Goal: Task Accomplishment & Management: Complete application form

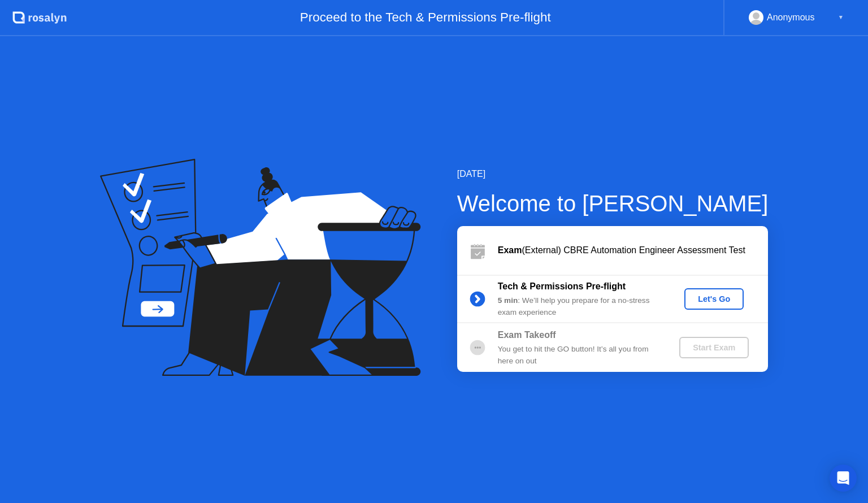
click at [719, 296] on div "Let's Go" at bounding box center [714, 299] width 50 height 9
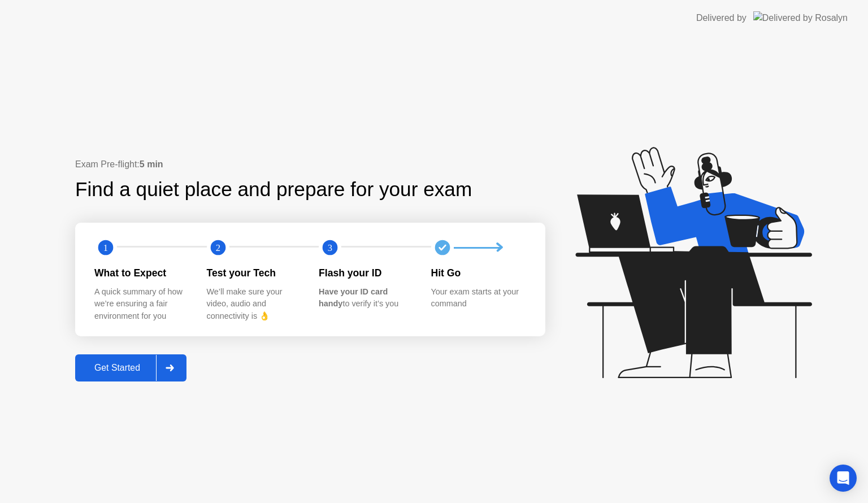
click at [97, 373] on div "Get Started" at bounding box center [117, 368] width 77 height 10
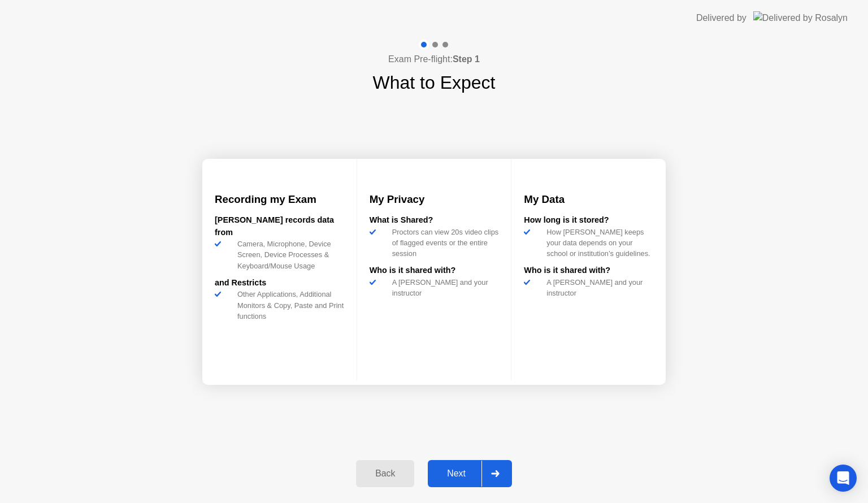
click at [441, 463] on button "Next" at bounding box center [470, 473] width 84 height 27
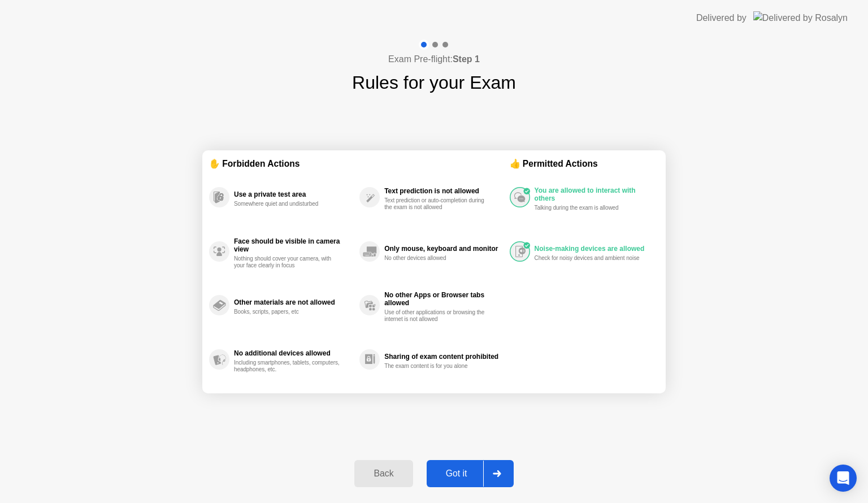
click at [450, 471] on div "Got it" at bounding box center [456, 474] width 53 height 10
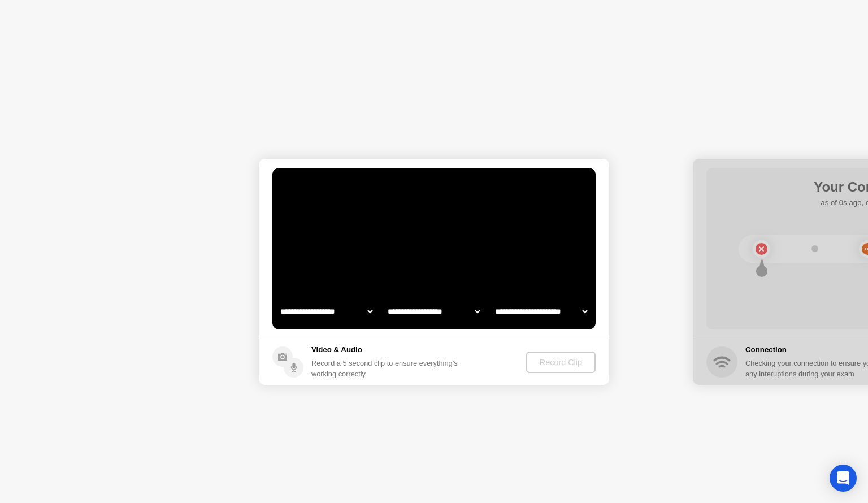
select select "**********"
select select "*******"
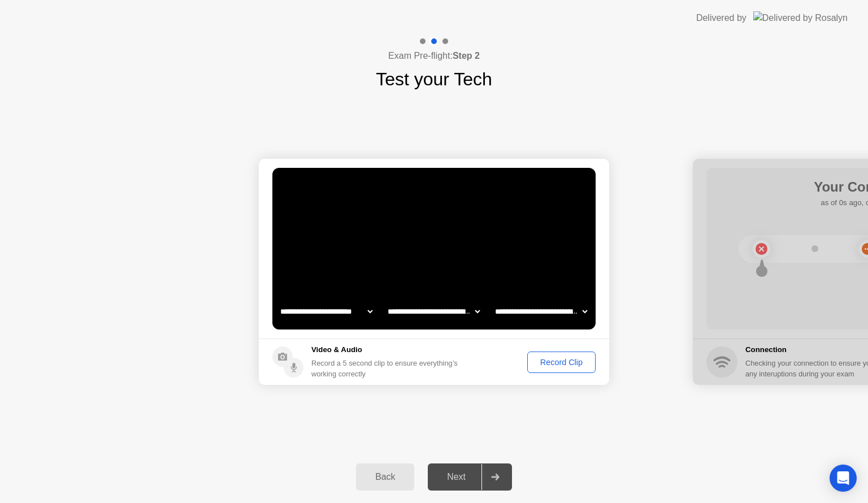
click at [383, 482] on div "Back" at bounding box center [385, 477] width 51 height 10
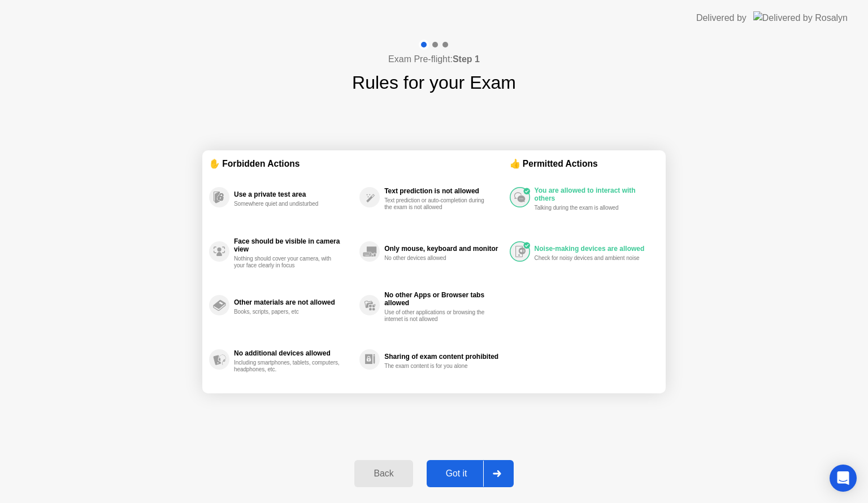
click at [395, 482] on button "Back" at bounding box center [383, 473] width 58 height 27
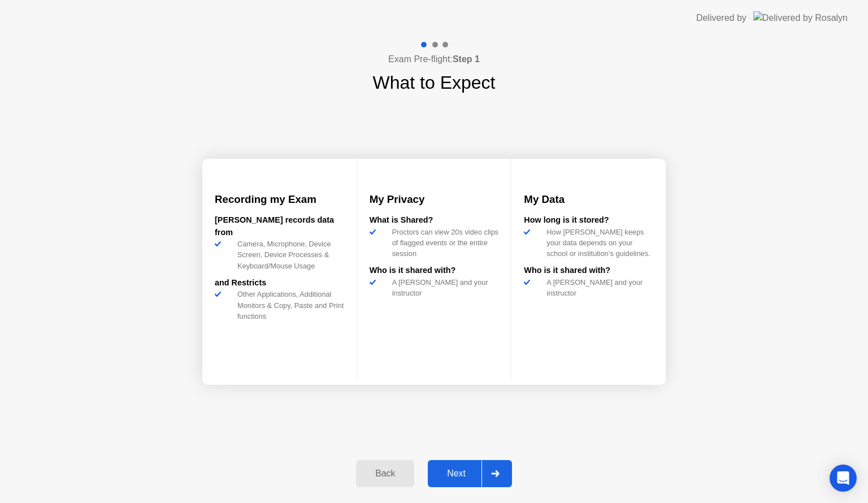
click at [395, 482] on button "Back" at bounding box center [385, 473] width 58 height 27
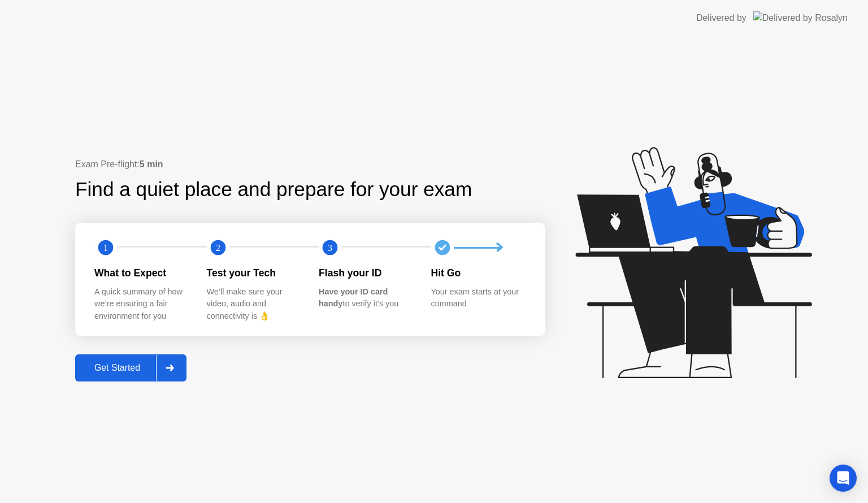
click at [128, 379] on button "Get Started" at bounding box center [130, 367] width 111 height 27
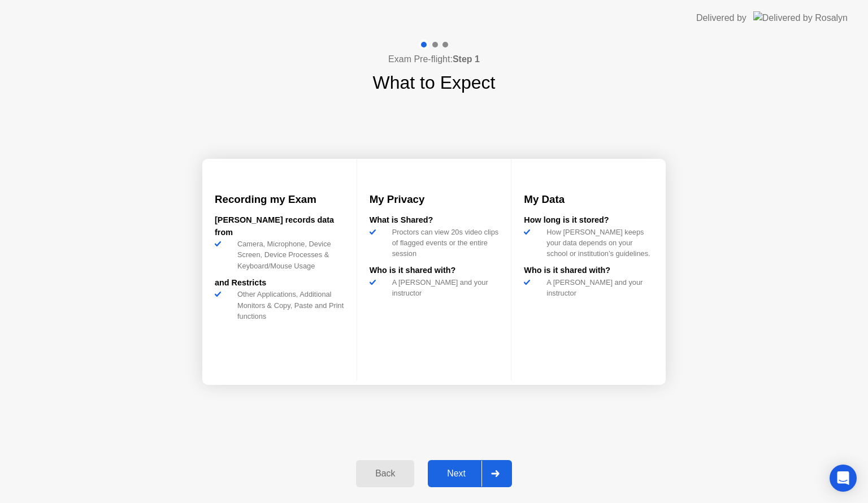
click at [460, 477] on div "Next" at bounding box center [456, 474] width 50 height 10
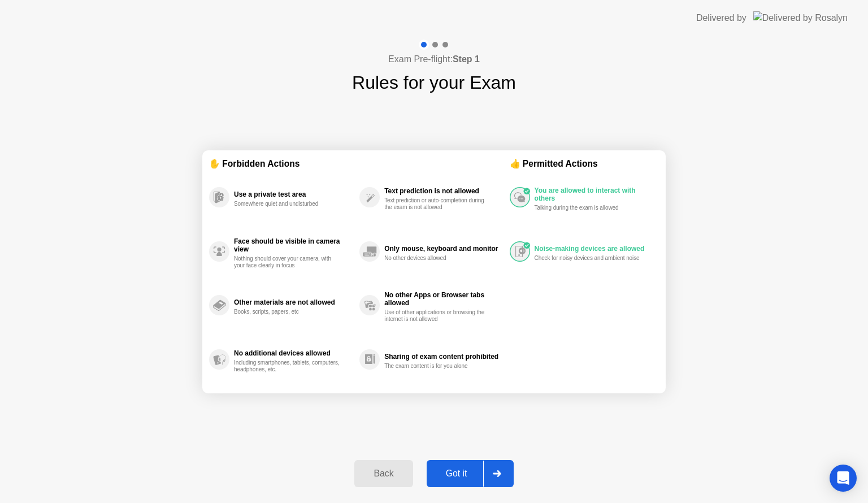
click at [462, 479] on div "Got it" at bounding box center [456, 474] width 53 height 10
select select "**********"
select select "*******"
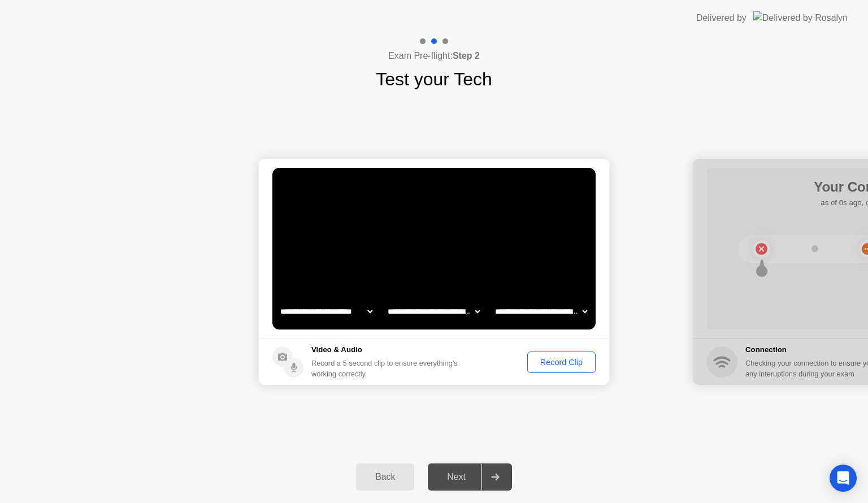
click at [561, 365] on div "Record Clip" at bounding box center [561, 362] width 60 height 9
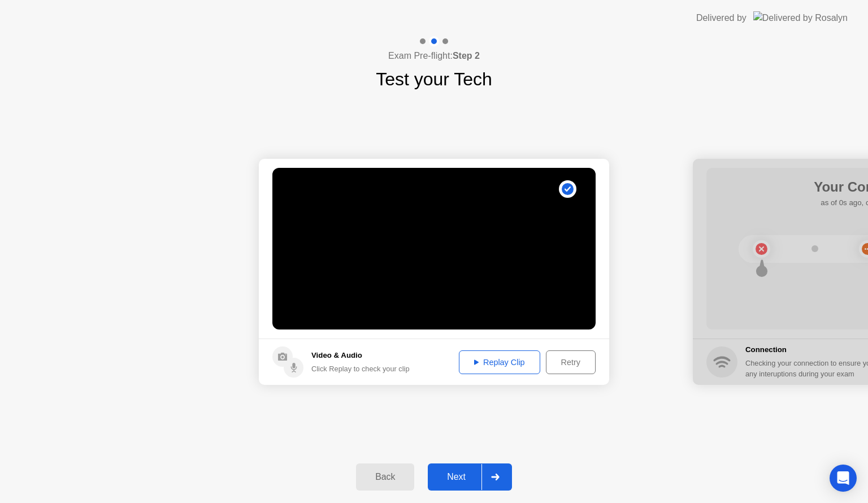
click at [572, 364] on div "Retry" at bounding box center [571, 362] width 42 height 9
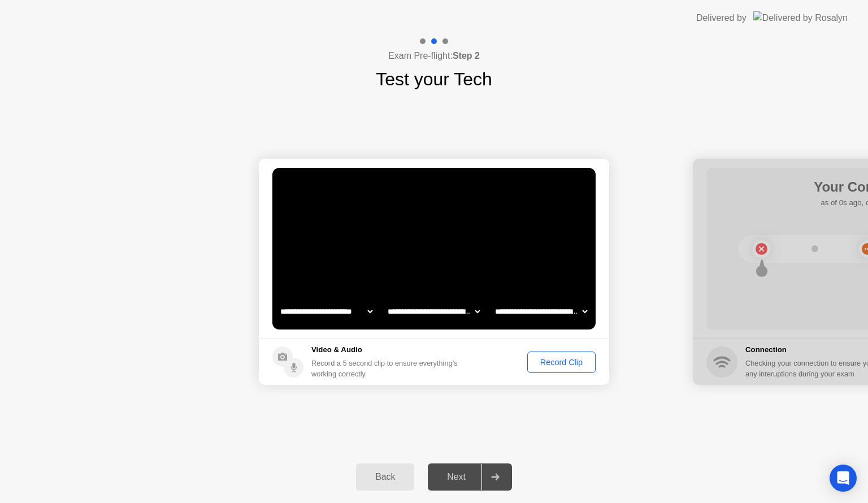
click at [572, 364] on div "Record Clip" at bounding box center [561, 362] width 60 height 9
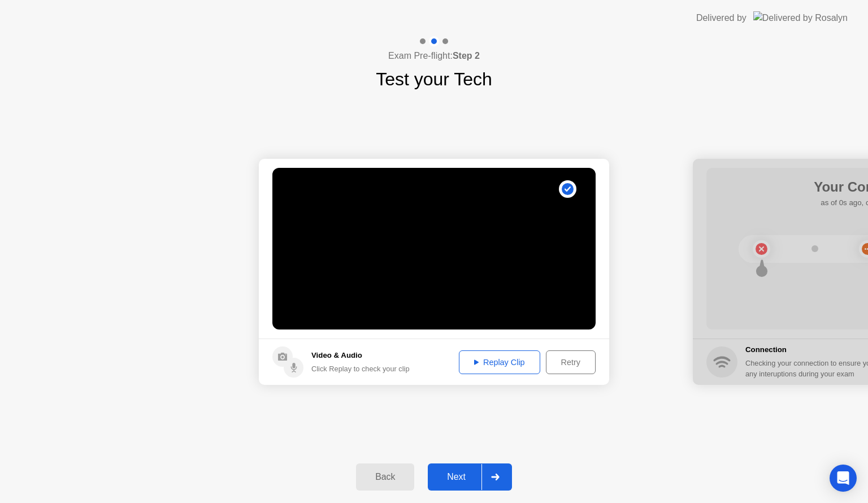
click at [487, 362] on div "Replay Clip" at bounding box center [499, 362] width 73 height 9
click at [577, 361] on div "Retry" at bounding box center [571, 362] width 42 height 9
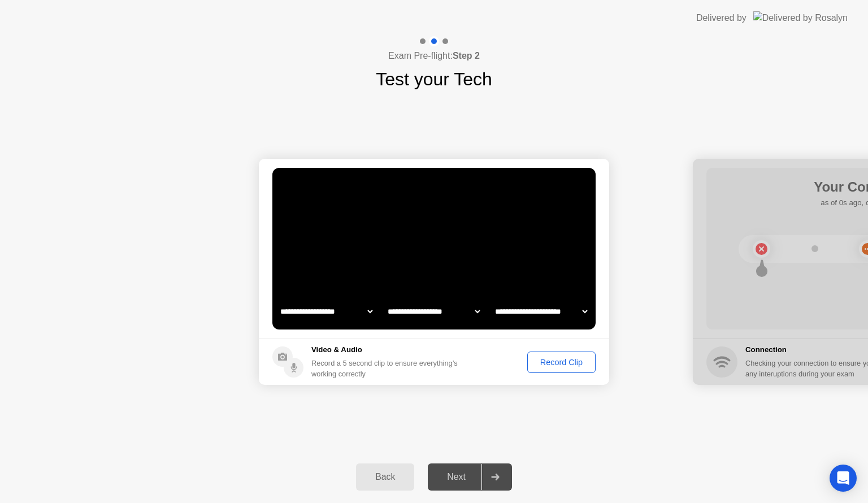
click at [577, 361] on div "Record Clip" at bounding box center [561, 362] width 60 height 9
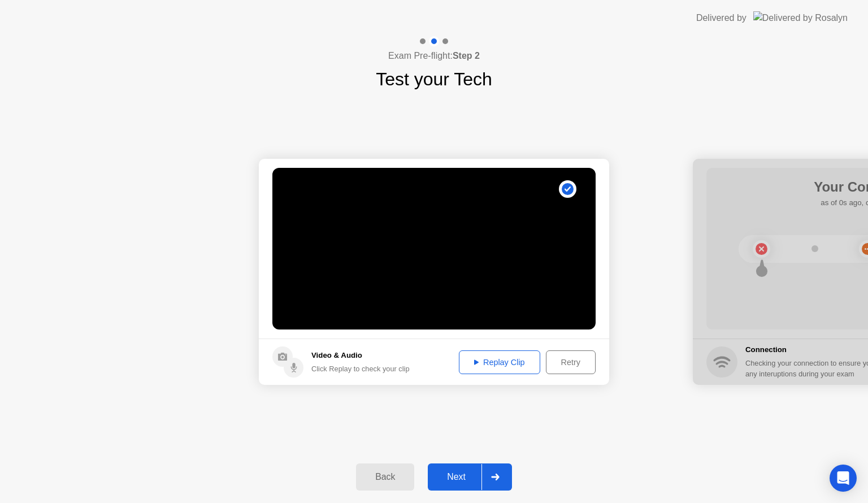
click at [527, 353] on button "Replay Clip" at bounding box center [499, 362] width 81 height 24
click at [458, 473] on div "Next" at bounding box center [456, 477] width 50 height 10
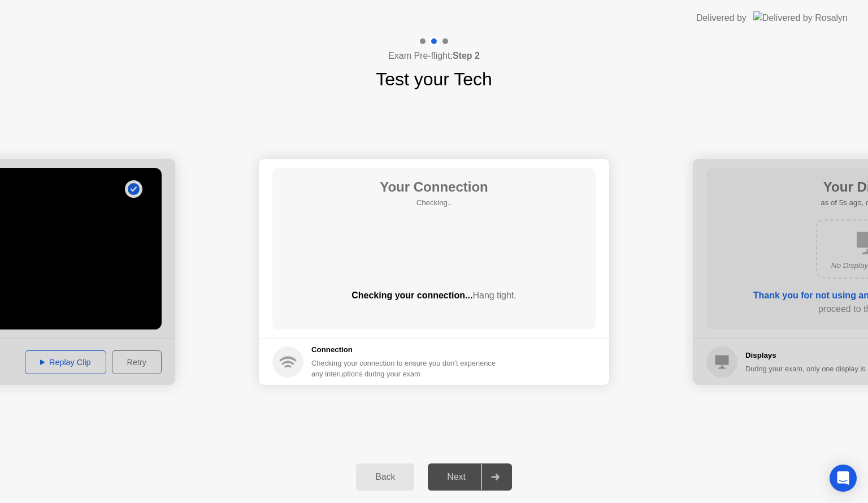
click at [493, 479] on icon at bounding box center [495, 477] width 8 height 7
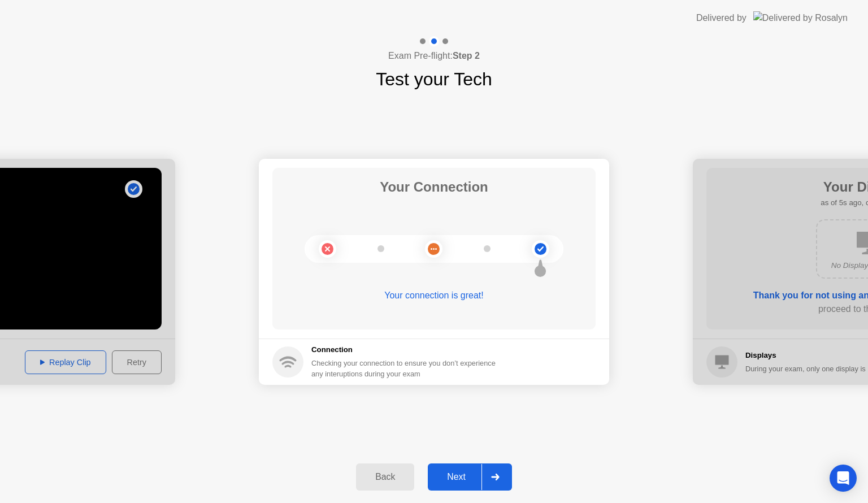
click at [458, 472] on div "Next" at bounding box center [456, 477] width 50 height 10
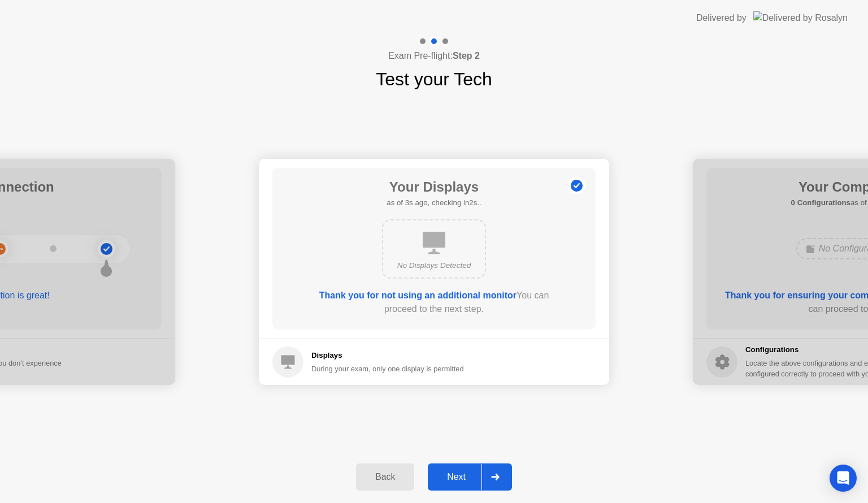
click at [461, 473] on div "Next" at bounding box center [456, 477] width 50 height 10
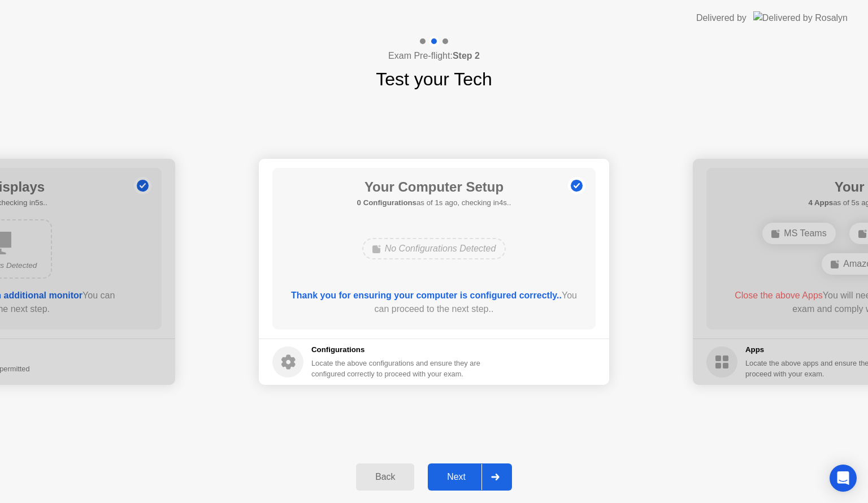
click at [461, 473] on div "Next" at bounding box center [456, 477] width 50 height 10
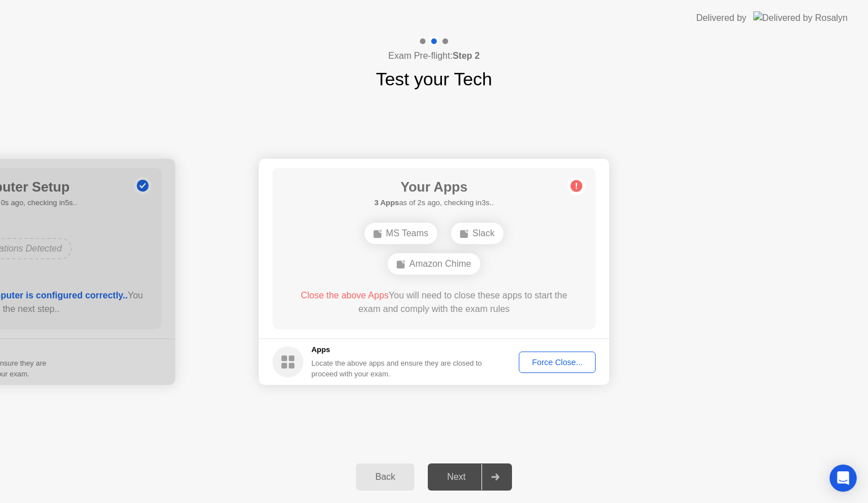
click at [447, 256] on div "Amazon Chime" at bounding box center [434, 263] width 92 height 21
click at [378, 351] on h5 "Apps" at bounding box center [396, 349] width 171 height 11
click at [581, 189] on circle at bounding box center [577, 186] width 12 height 12
click at [555, 361] on div "Force Close..." at bounding box center [557, 362] width 69 height 9
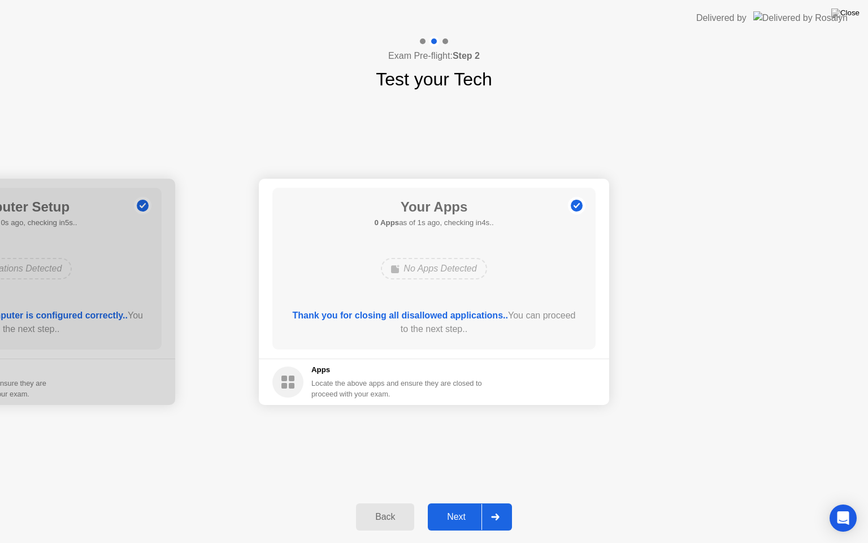
click at [468, 503] on div "Next" at bounding box center [456, 517] width 50 height 10
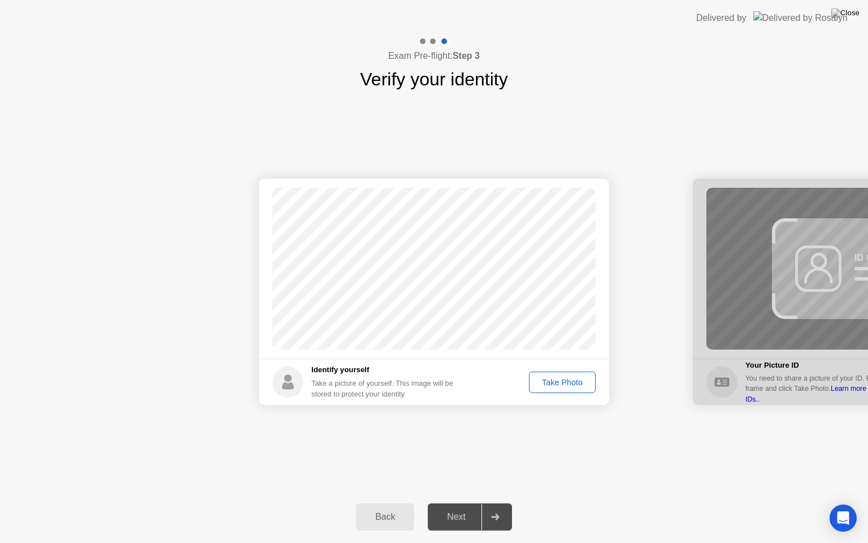
click at [565, 384] on div "Take Photo" at bounding box center [562, 382] width 59 height 9
click at [581, 384] on div "Retake" at bounding box center [570, 382] width 44 height 9
click at [588, 387] on div "Take Photo" at bounding box center [562, 382] width 59 height 9
click at [471, 503] on button "Next" at bounding box center [470, 516] width 84 height 27
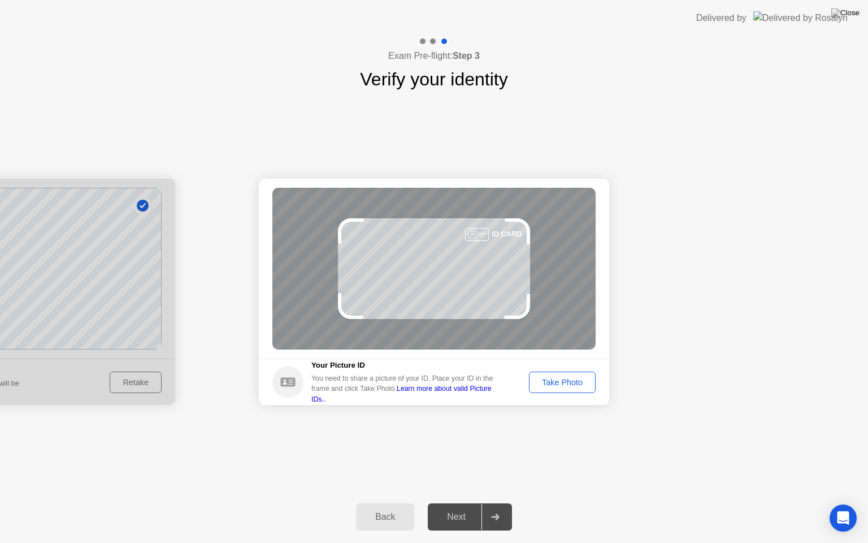
click at [579, 390] on button "Take Photo" at bounding box center [562, 381] width 67 height 21
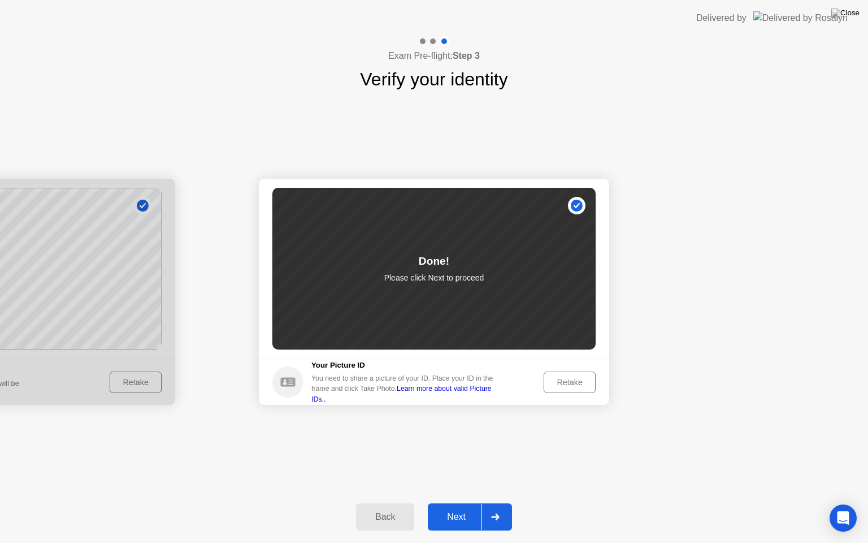
click at [472, 503] on div "Next" at bounding box center [456, 517] width 50 height 10
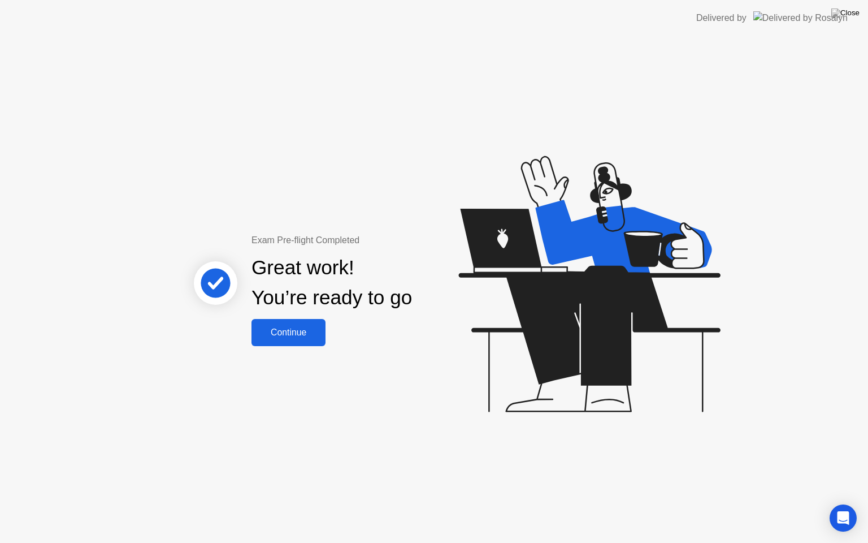
click at [310, 318] on div "Great work! You’re ready to go" at bounding box center [332, 283] width 305 height 72
click at [310, 330] on div "Continue" at bounding box center [288, 332] width 67 height 10
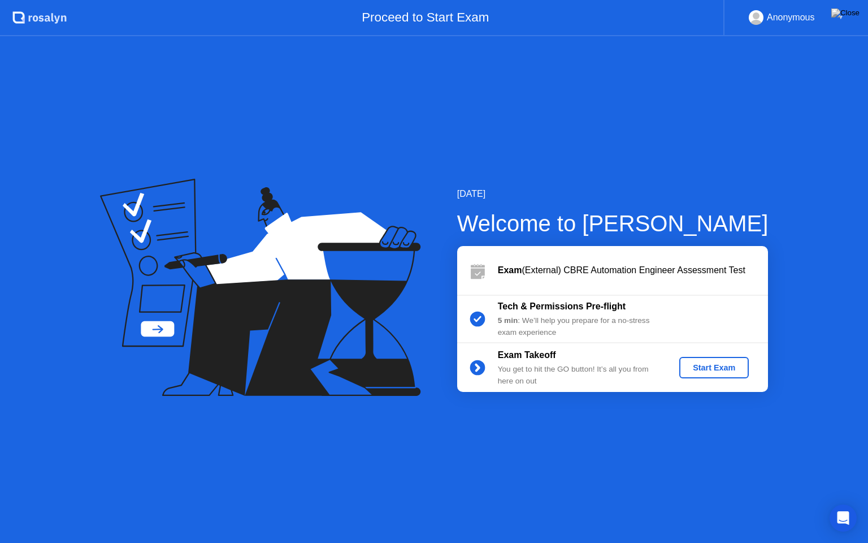
click at [719, 373] on button "Start Exam" at bounding box center [714, 367] width 70 height 21
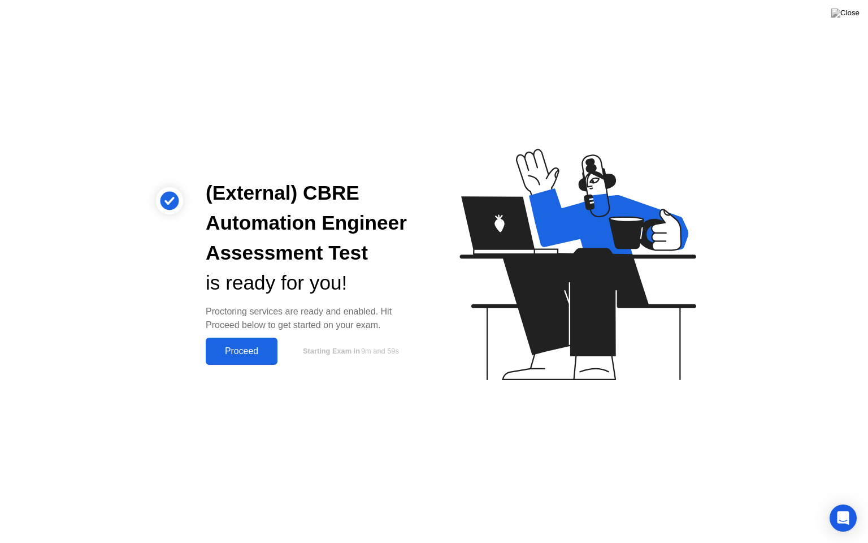
click at [245, 346] on div "Proceed" at bounding box center [241, 351] width 65 height 10
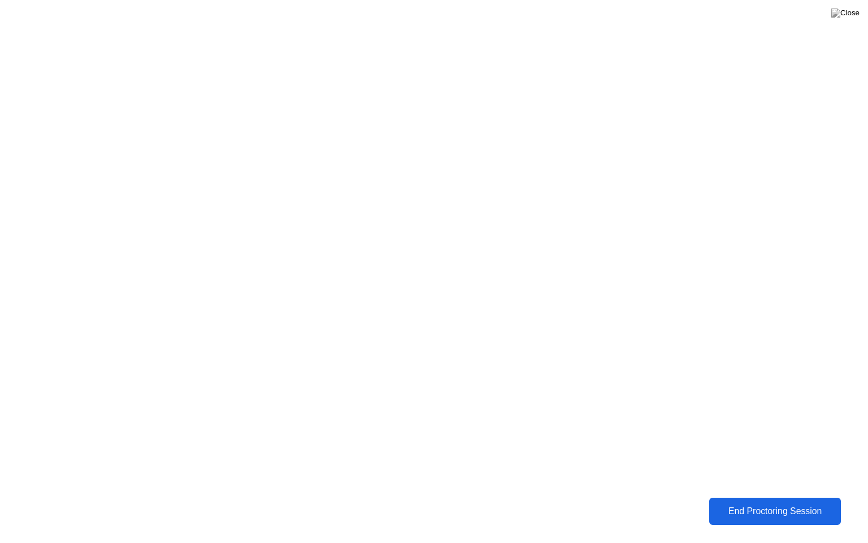
click at [771, 503] on div "End Proctoring Session" at bounding box center [775, 511] width 125 height 10
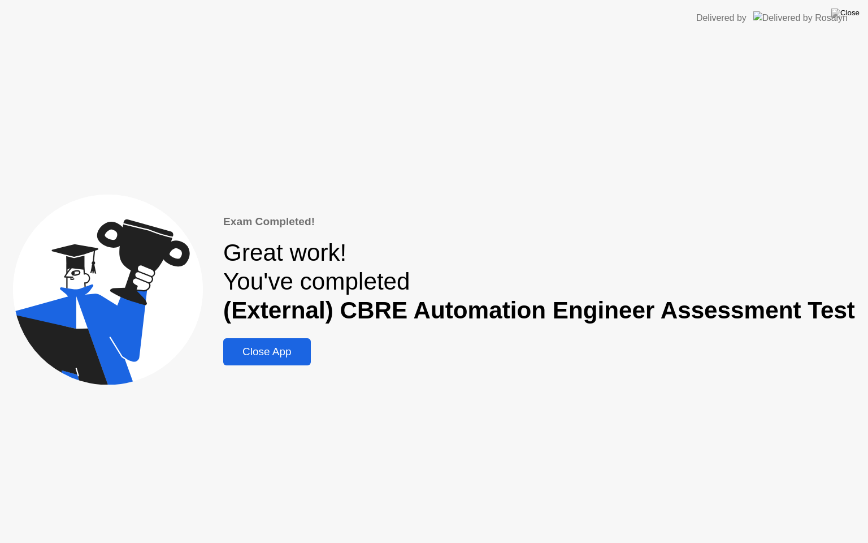
click at [246, 332] on div "Exam Completed! Great work! You've completed (External) CBRE Automation Enginee…" at bounding box center [539, 290] width 632 height 152
click at [269, 349] on div "Close App" at bounding box center [267, 351] width 81 height 12
